Goal: Task Accomplishment & Management: Manage account settings

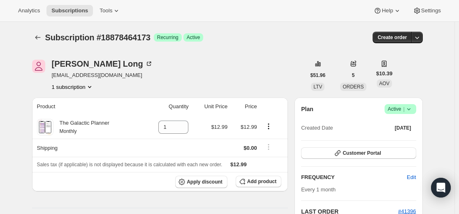
click at [45, 37] on div at bounding box center [38, 38] width 13 height 12
click at [42, 36] on icon "Subscriptions" at bounding box center [38, 37] width 8 height 8
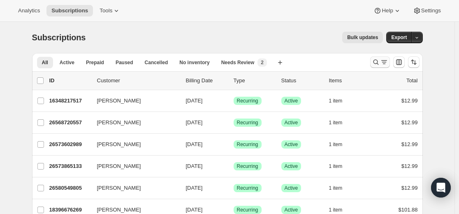
click at [376, 63] on icon "Search and filter results" at bounding box center [375, 62] width 5 height 5
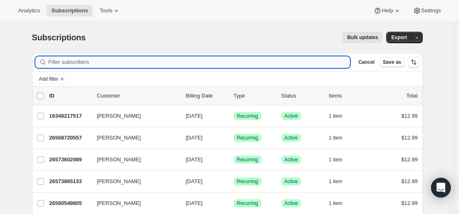
click at [313, 63] on input "Filter subscribers" at bounding box center [200, 62] width 302 height 12
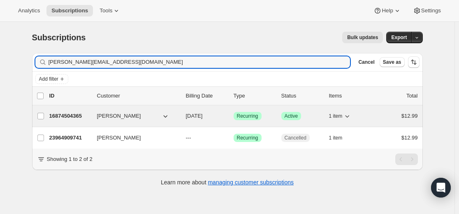
type input "[PERSON_NAME][EMAIL_ADDRESS][DOMAIN_NAME]"
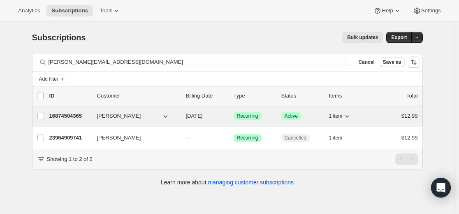
click at [71, 113] on p "16874504365" at bounding box center [69, 116] width 41 height 8
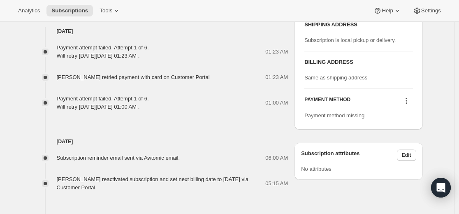
scroll to position [411, 0]
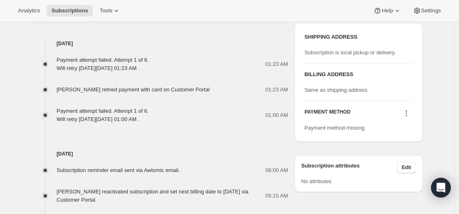
click at [408, 114] on icon at bounding box center [406, 113] width 8 height 8
click at [407, 113] on icon at bounding box center [405, 113] width 1 height 1
click at [407, 129] on span "Select payment method" at bounding box center [405, 128] width 56 height 6
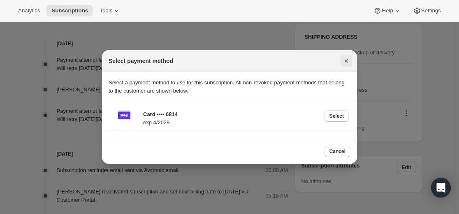
click at [345, 63] on icon "Close" at bounding box center [346, 61] width 8 height 8
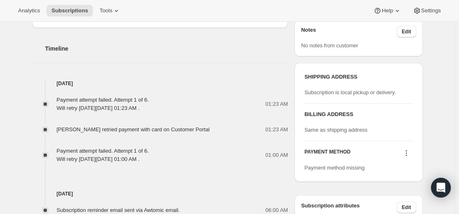
scroll to position [370, 0]
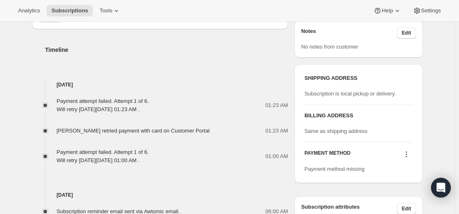
click at [405, 152] on icon at bounding box center [406, 154] width 8 height 8
click at [407, 152] on icon at bounding box center [406, 154] width 8 height 8
click at [408, 152] on icon at bounding box center [406, 154] width 8 height 8
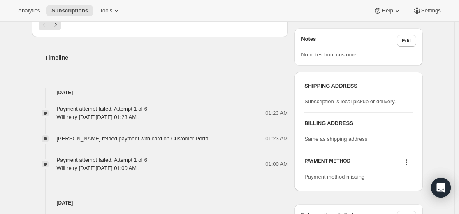
scroll to position [411, 0]
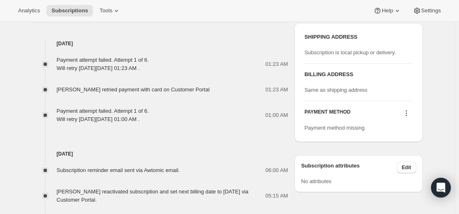
click at [407, 112] on icon at bounding box center [406, 113] width 8 height 8
click at [406, 129] on span "Select payment method" at bounding box center [405, 128] width 56 height 6
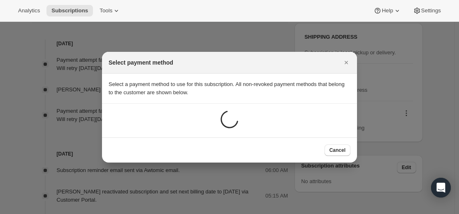
scroll to position [0, 0]
